Goal: Task Accomplishment & Management: Complete application form

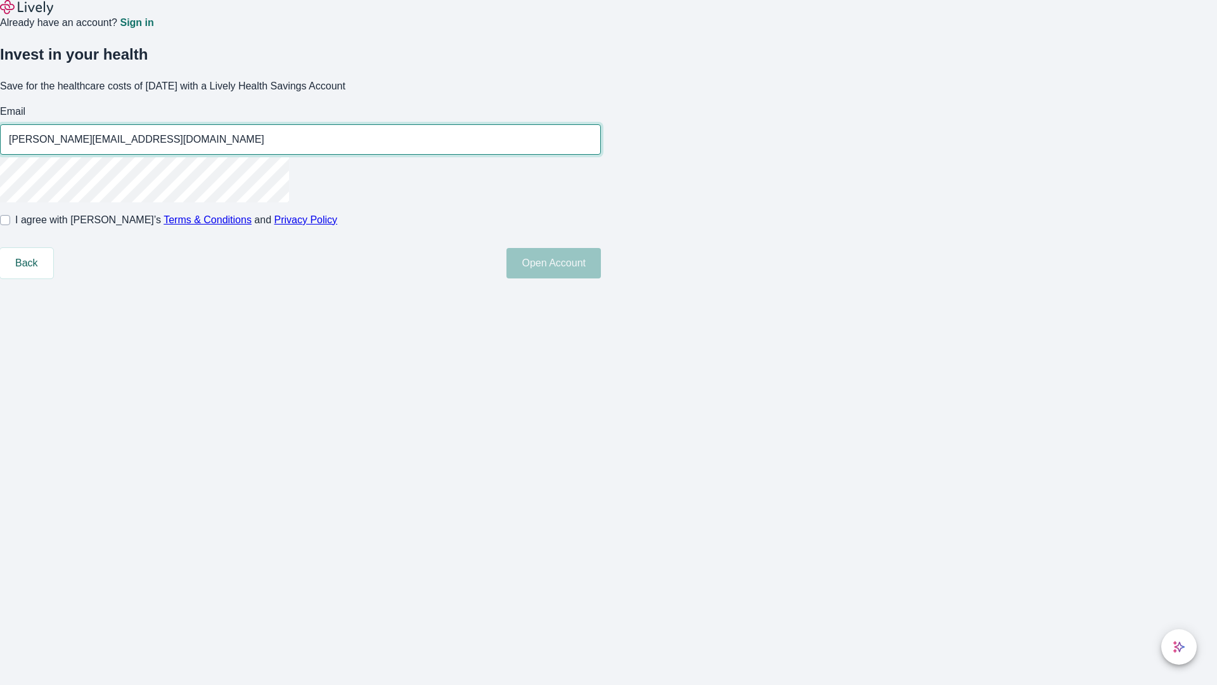
type input "[PERSON_NAME][EMAIL_ADDRESS][DOMAIN_NAME]"
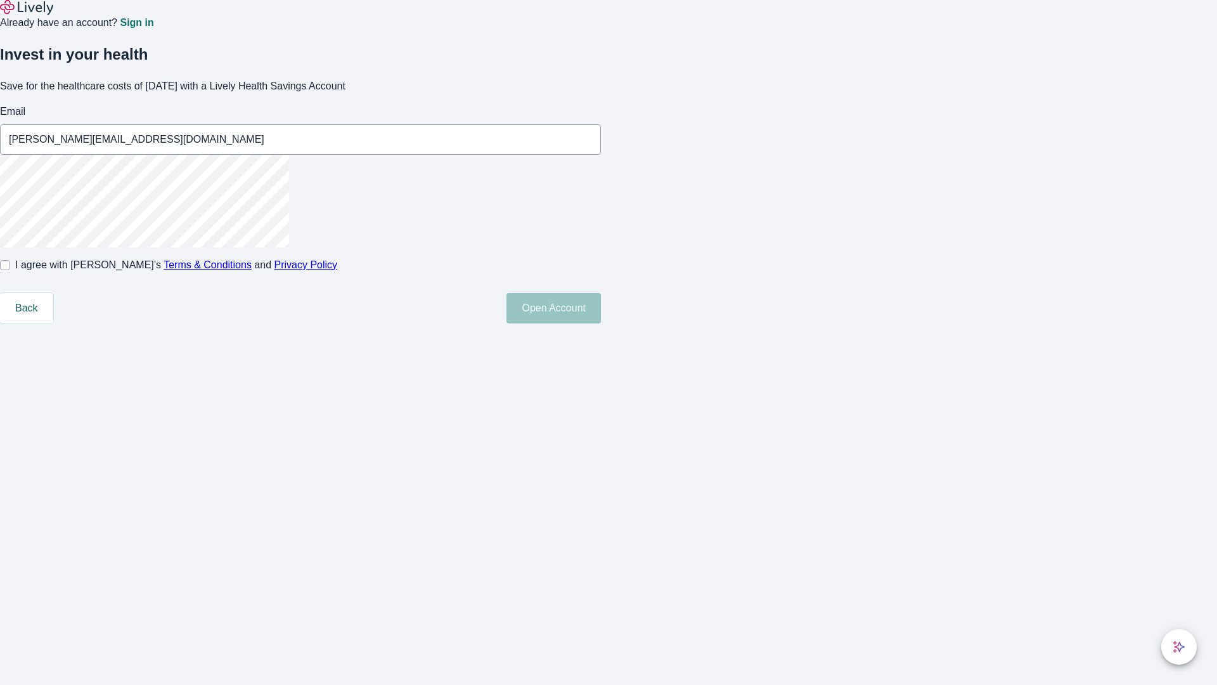
click at [10, 270] on input "I agree with Lively’s Terms & Conditions and Privacy Policy" at bounding box center [5, 265] width 10 height 10
checkbox input "true"
click at [601, 323] on button "Open Account" at bounding box center [553, 308] width 94 height 30
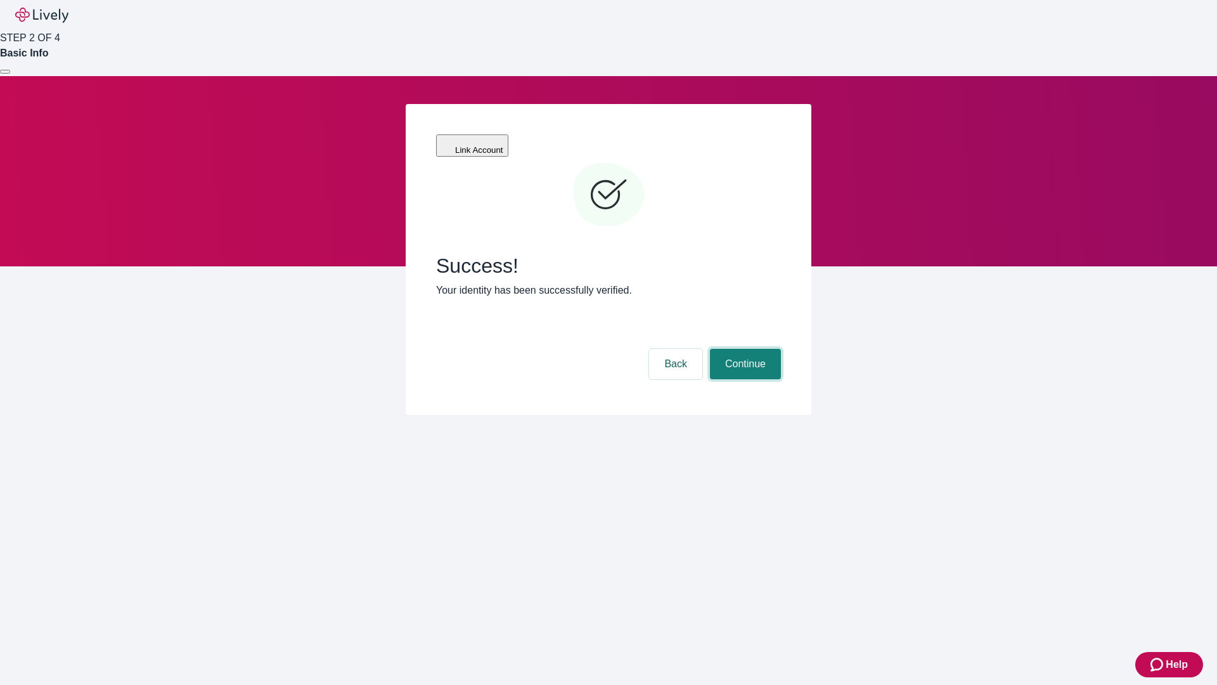
click at [744, 349] on button "Continue" at bounding box center [745, 364] width 71 height 30
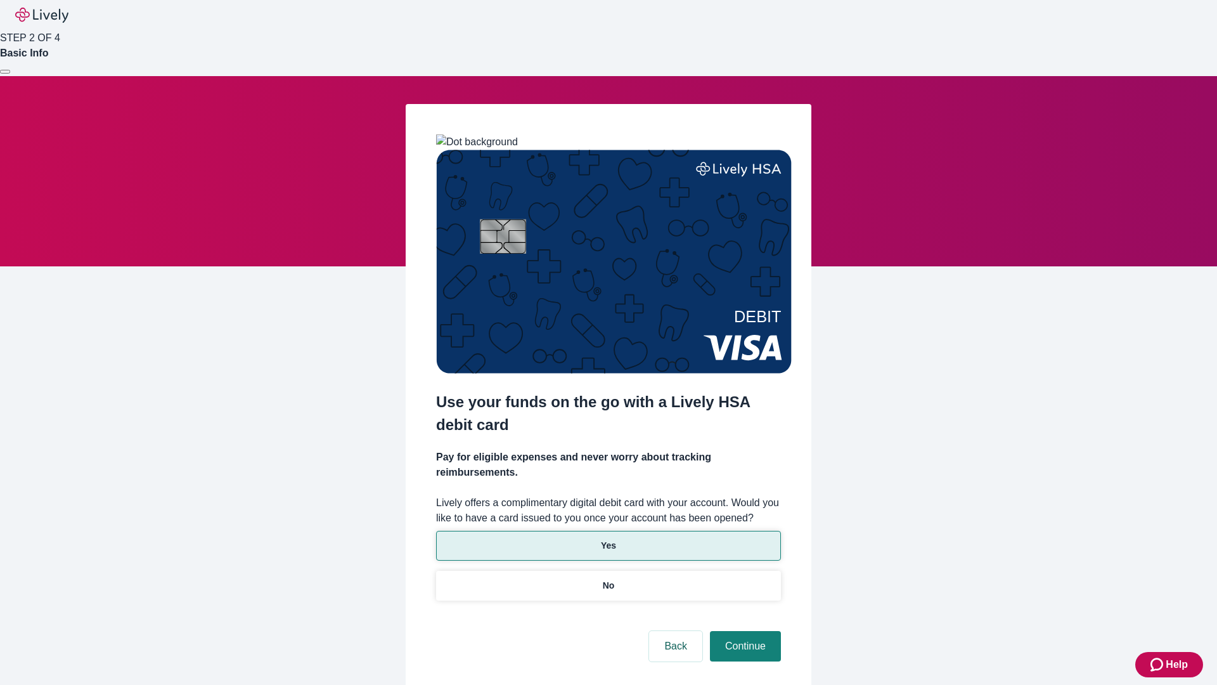
click at [608, 539] on p "Yes" at bounding box center [608, 545] width 15 height 13
click at [744, 631] on button "Continue" at bounding box center [745, 646] width 71 height 30
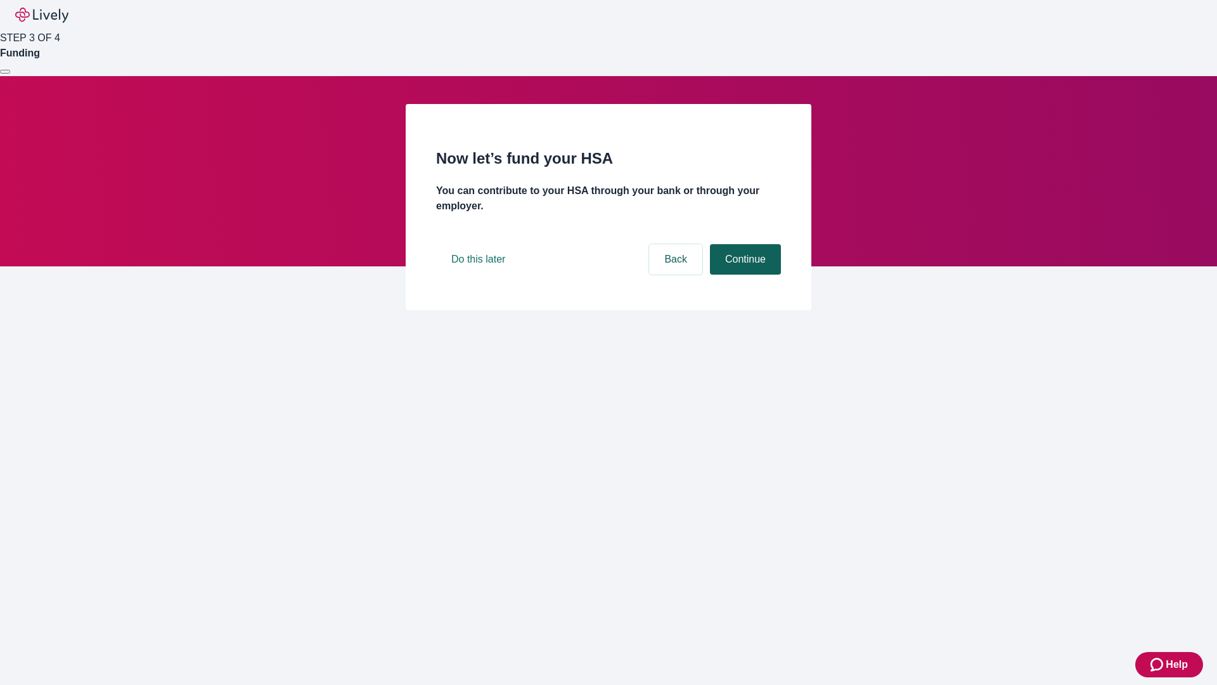
click at [744, 274] on button "Continue" at bounding box center [745, 259] width 71 height 30
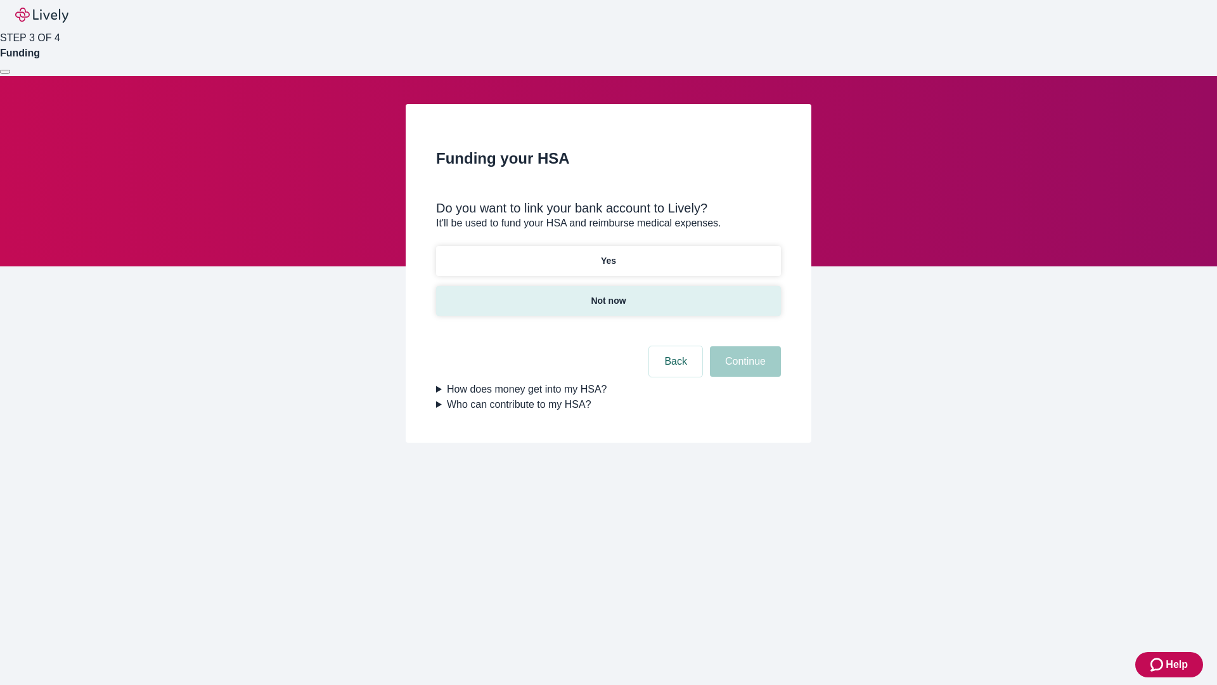
click at [608, 294] on p "Not now" at bounding box center [608, 300] width 35 height 13
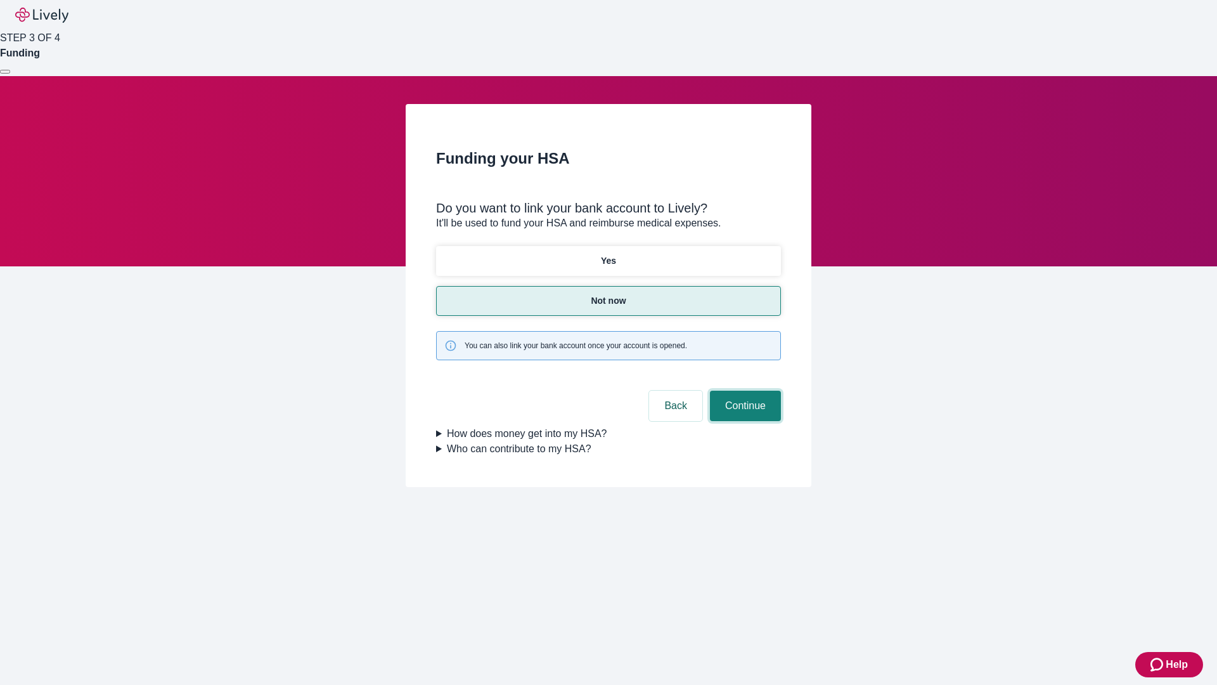
click at [744, 390] on button "Continue" at bounding box center [745, 405] width 71 height 30
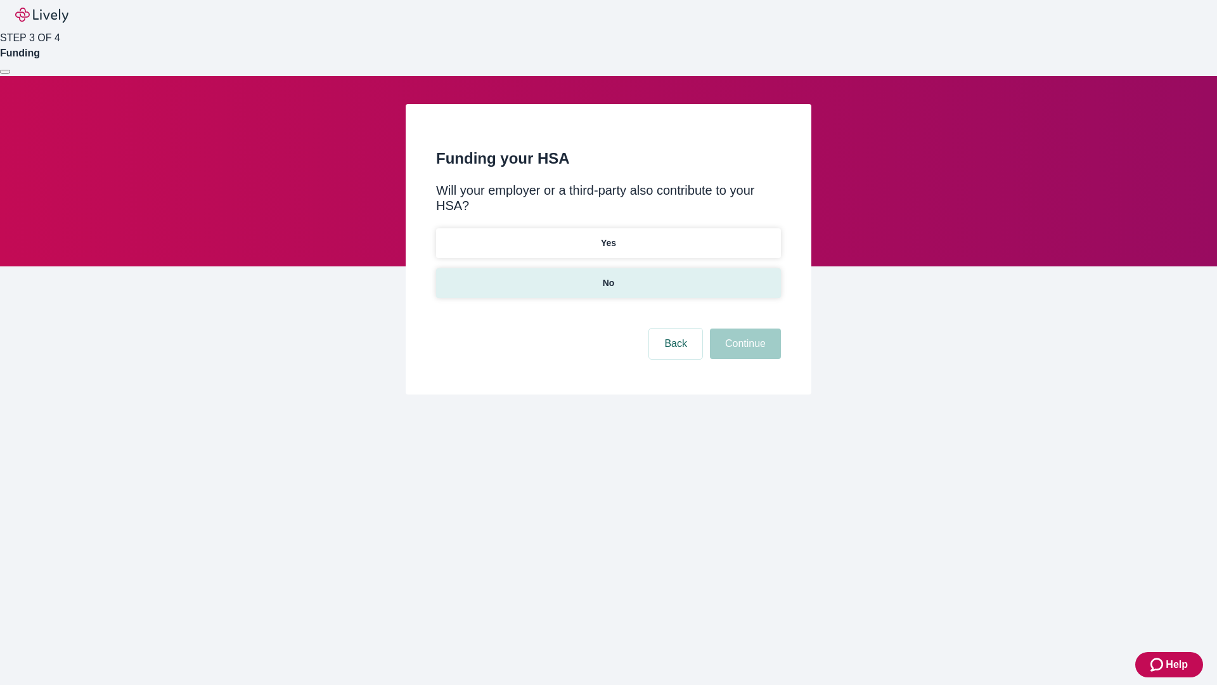
click at [608, 276] on p "No" at bounding box center [609, 282] width 12 height 13
click at [744, 328] on button "Continue" at bounding box center [745, 343] width 71 height 30
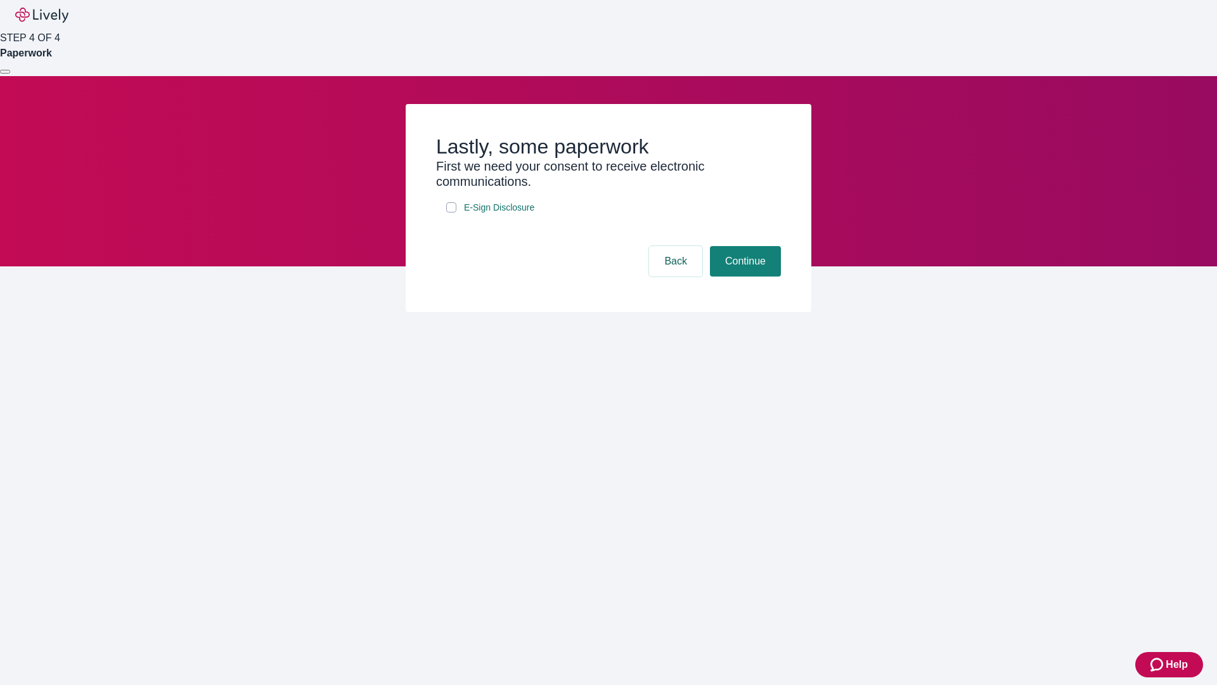
click at [451, 212] on input "E-Sign Disclosure" at bounding box center [451, 207] width 10 height 10
checkbox input "true"
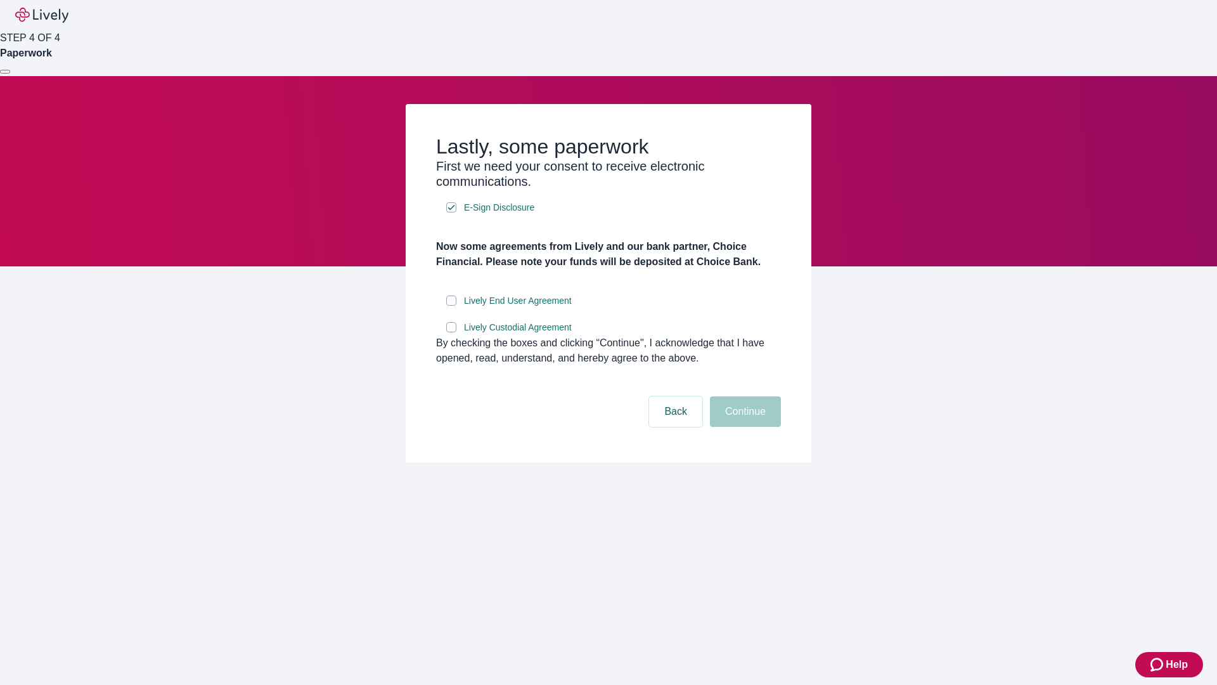
click at [451, 306] on input "Lively End User Agreement" at bounding box center [451, 300] width 10 height 10
checkbox input "true"
click at [451, 332] on input "Lively Custodial Agreement" at bounding box center [451, 327] width 10 height 10
checkbox input "true"
click at [744, 427] on button "Continue" at bounding box center [745, 411] width 71 height 30
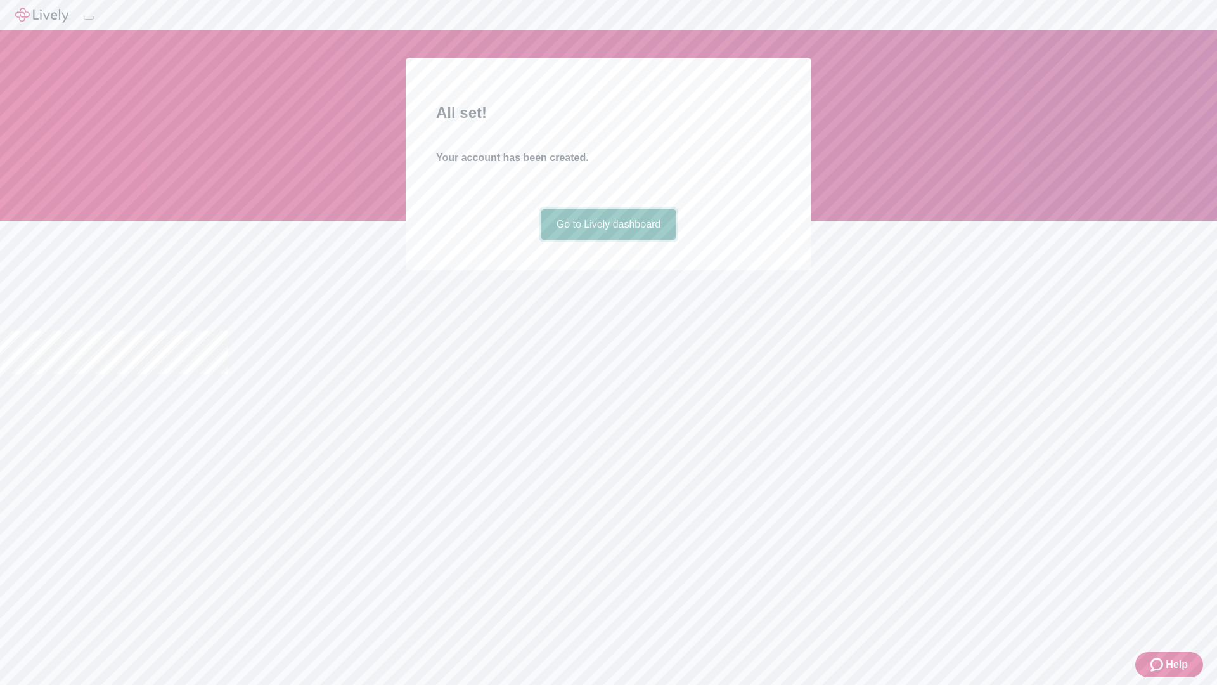
click at [608, 240] on link "Go to Lively dashboard" at bounding box center [608, 224] width 135 height 30
